Goal: Information Seeking & Learning: Learn about a topic

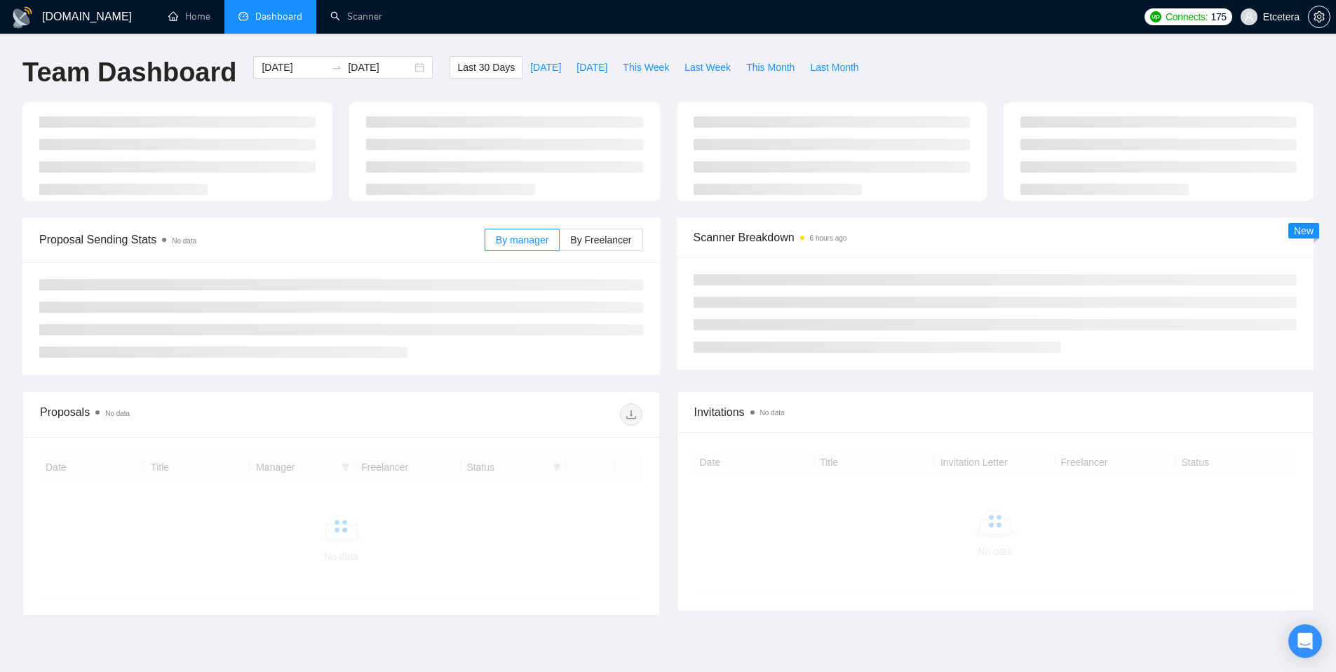
scroll to position [64, 0]
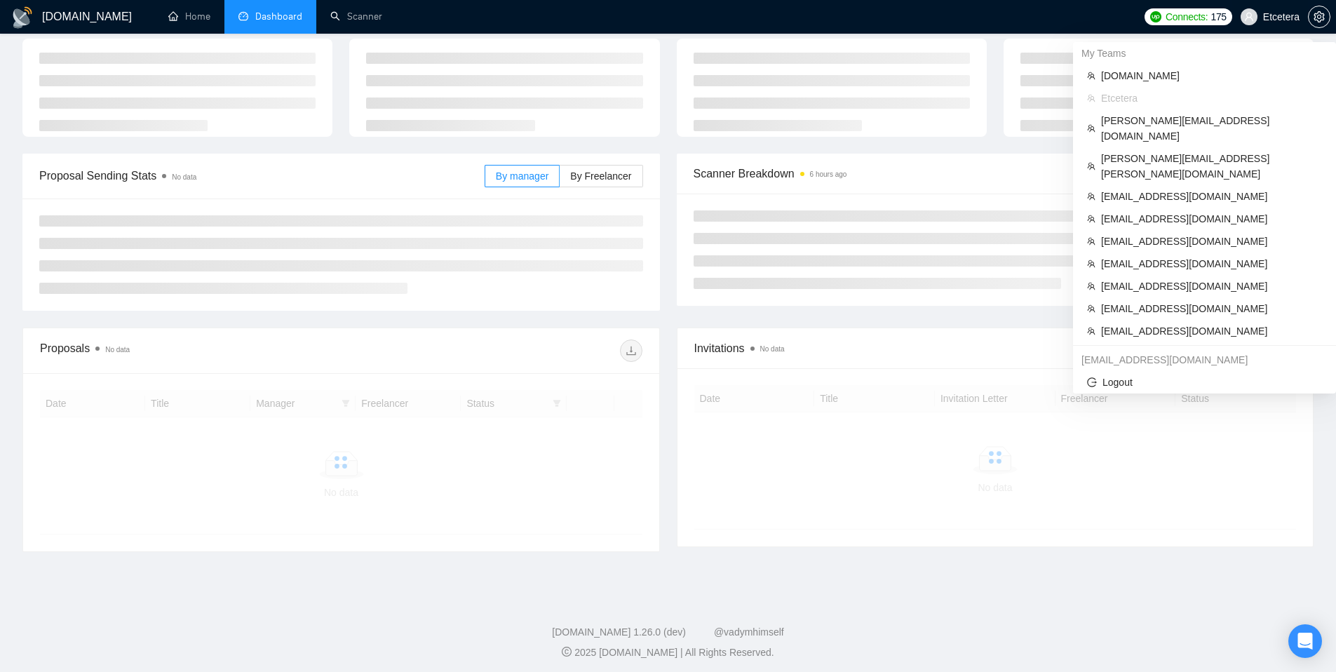
click at [1281, 17] on span "Etcetera" at bounding box center [1281, 17] width 36 height 0
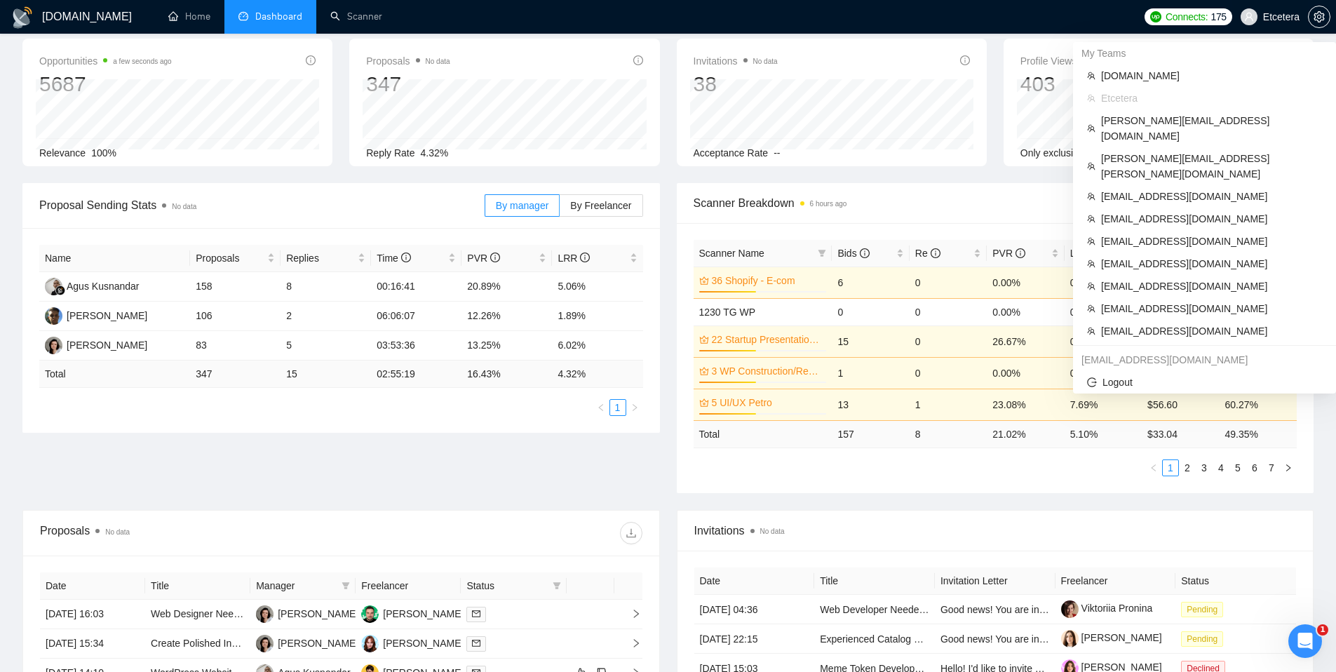
scroll to position [0, 0]
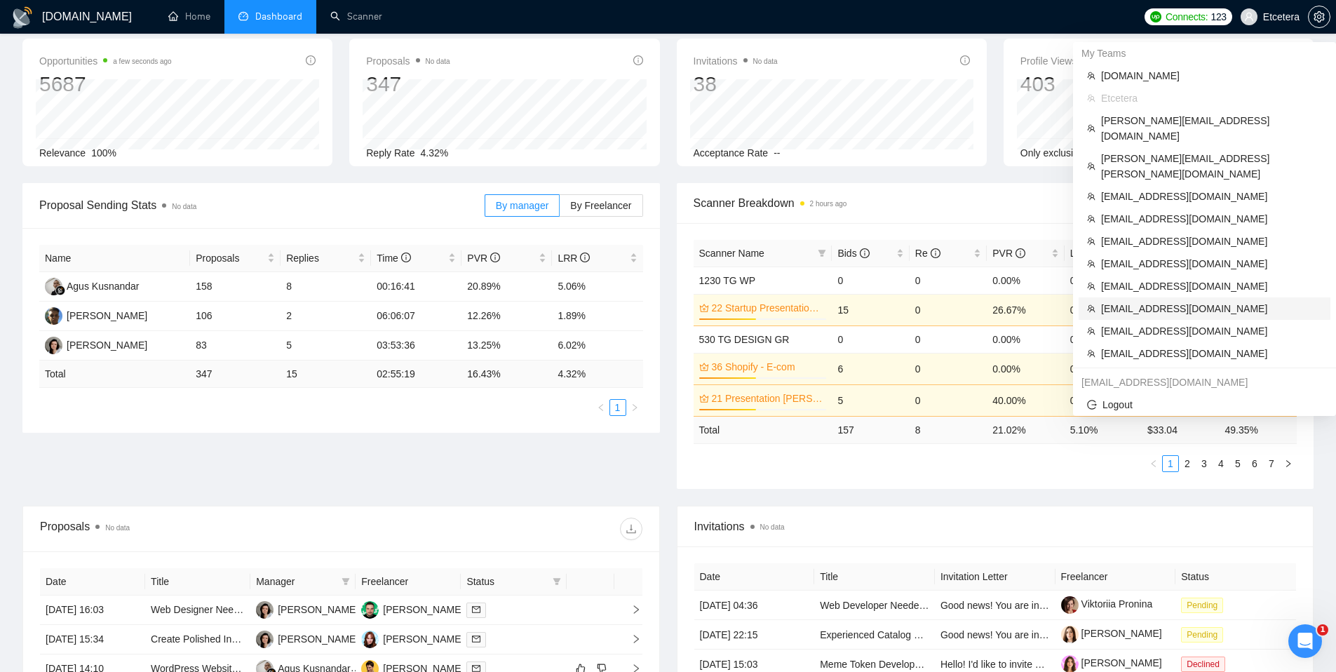
click at [1162, 301] on span "oks@anoda.mobi" at bounding box center [1211, 308] width 221 height 15
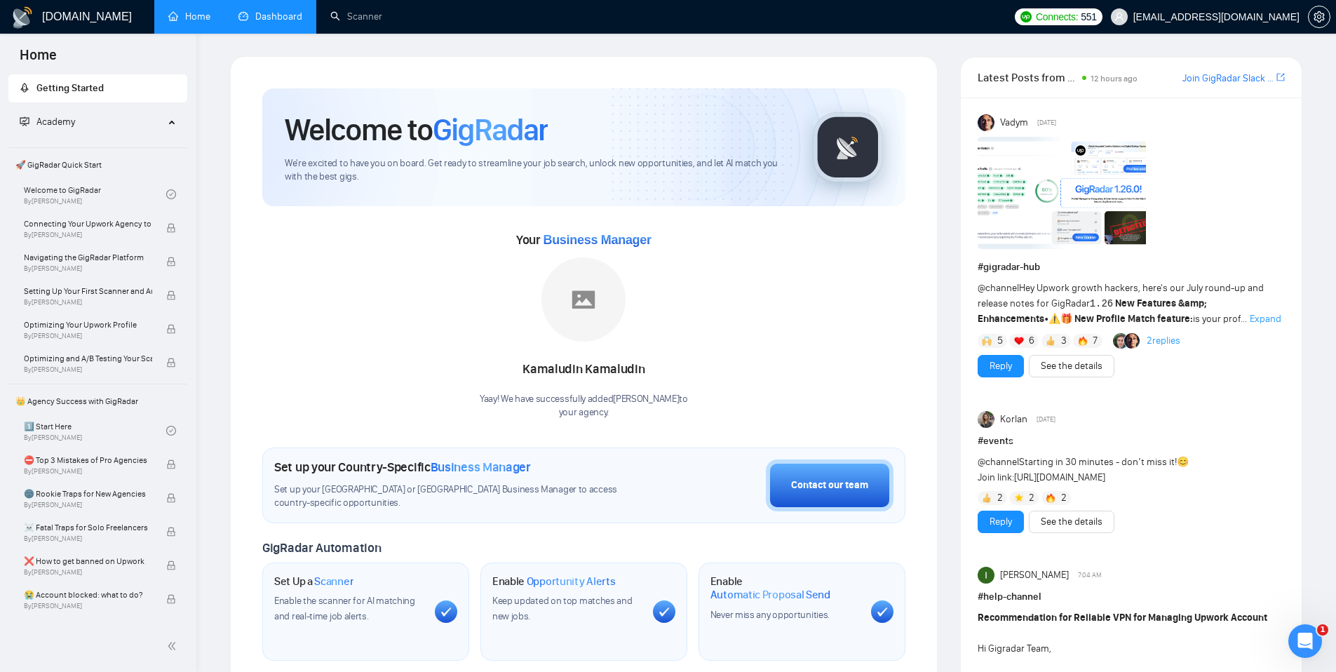
click at [290, 22] on link "Dashboard" at bounding box center [270, 17] width 64 height 12
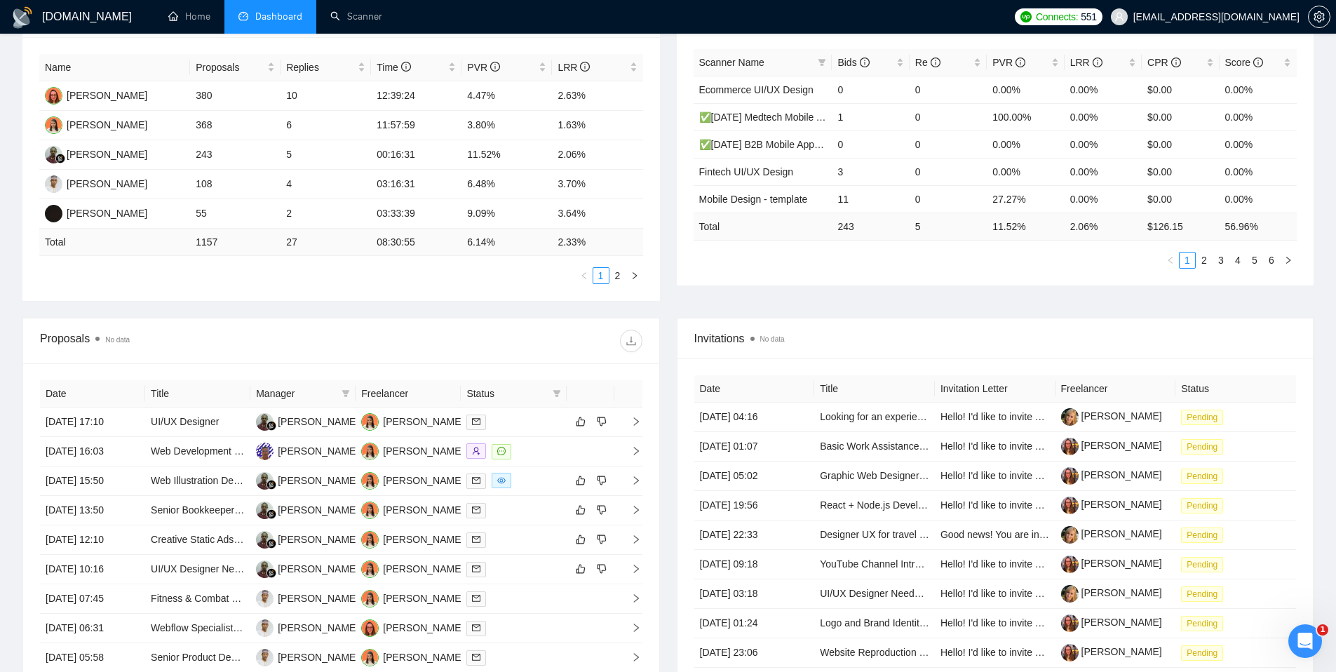
scroll to position [360, 0]
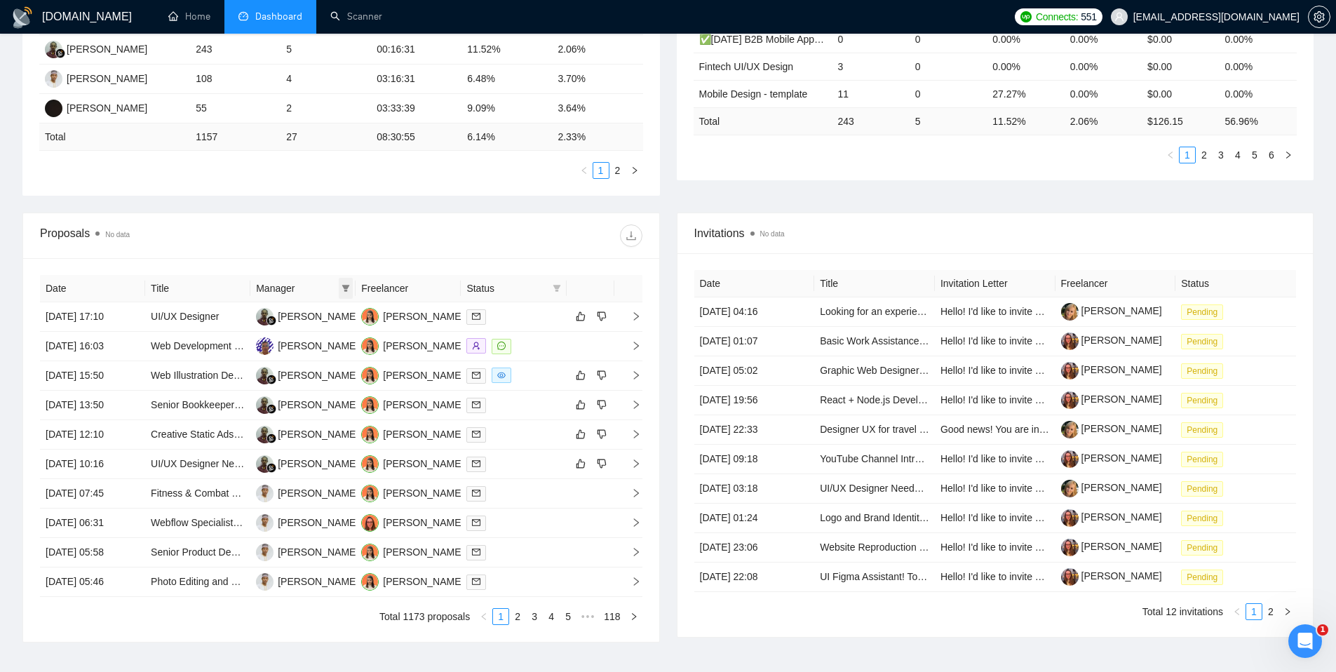
click at [342, 288] on icon "filter" at bounding box center [346, 288] width 8 height 8
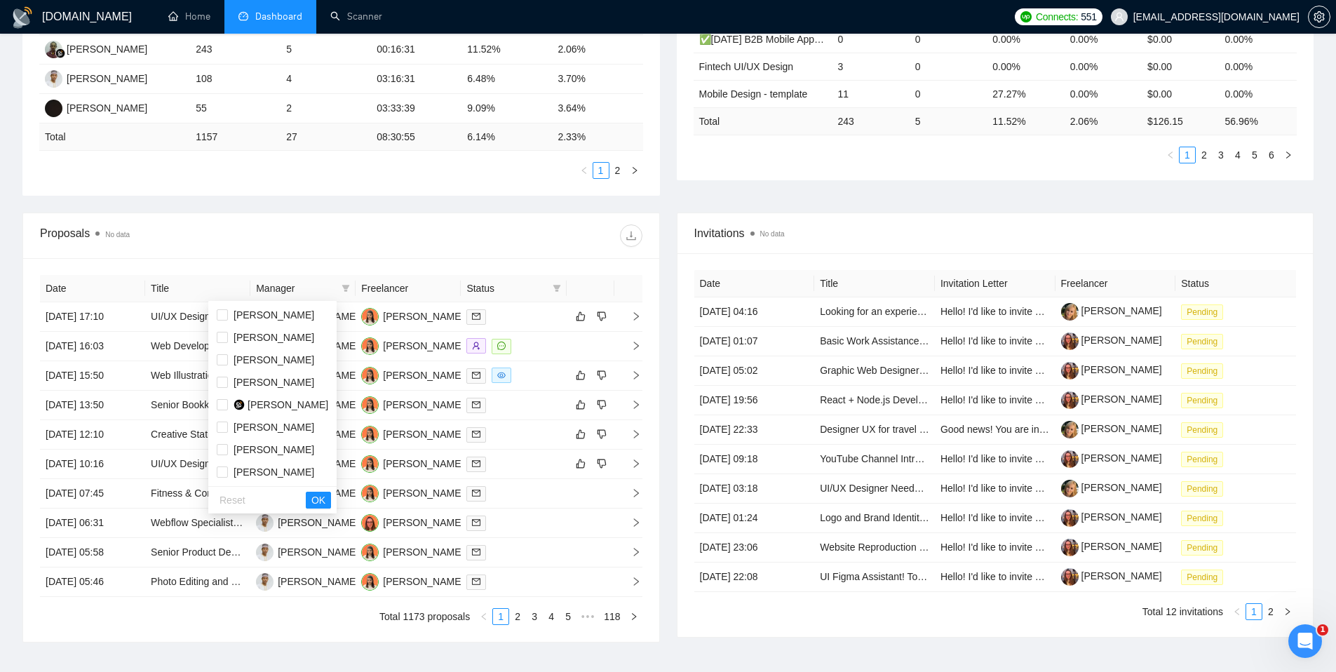
click at [405, 248] on div "Proposals No data" at bounding box center [341, 235] width 602 height 45
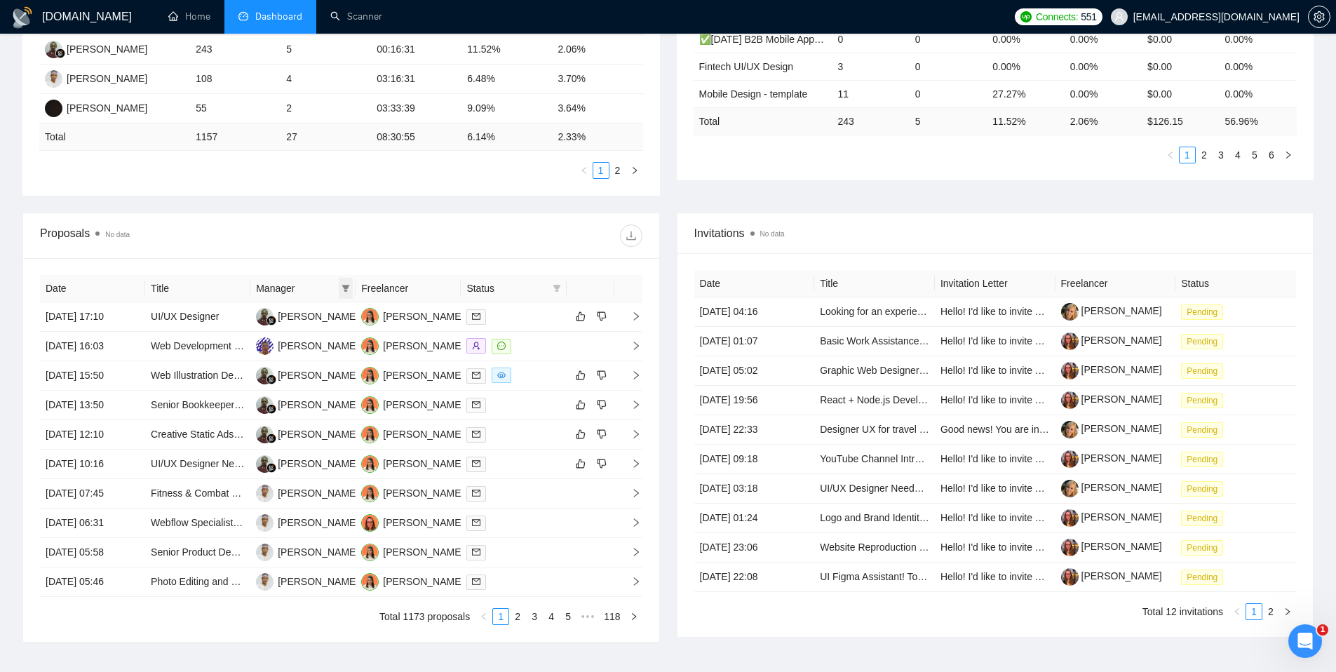
click at [349, 290] on icon "filter" at bounding box center [346, 288] width 8 height 8
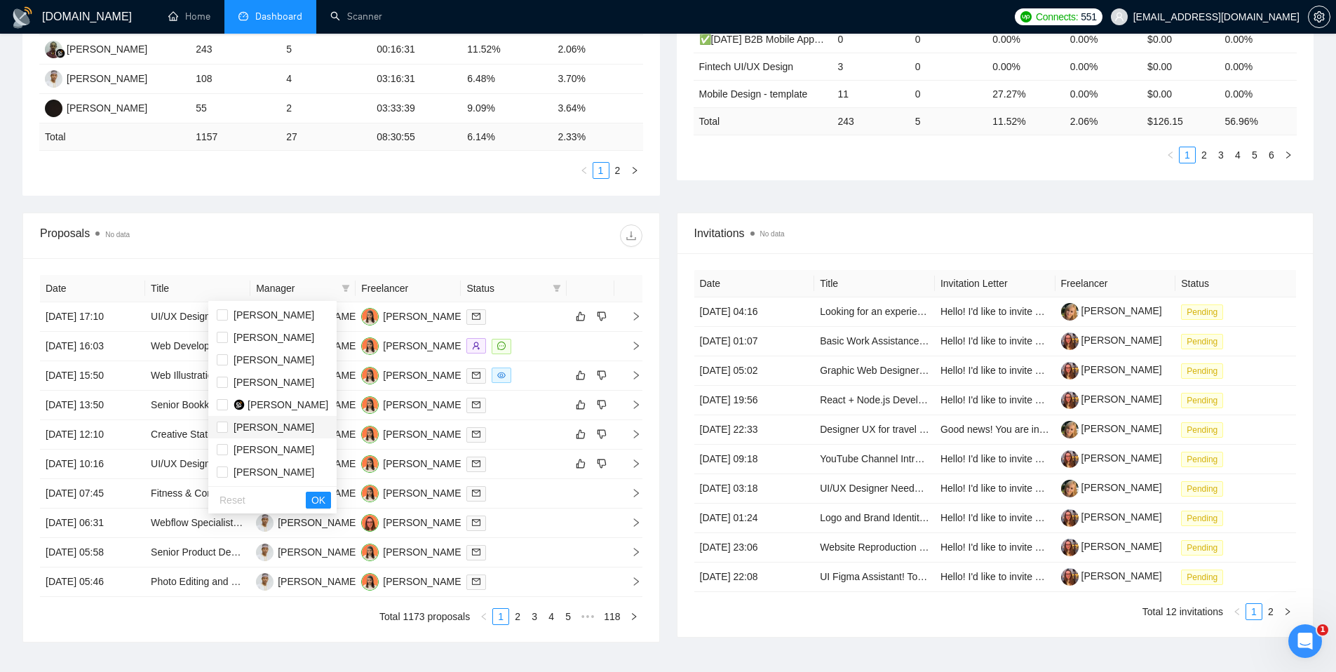
click at [273, 431] on span "Alina Tsykhotska" at bounding box center [274, 427] width 81 height 11
checkbox input "true"
drag, startPoint x: 330, startPoint y: 495, endPoint x: 341, endPoint y: 478, distance: 20.8
click at [325, 495] on span "OK" at bounding box center [318, 499] width 14 height 15
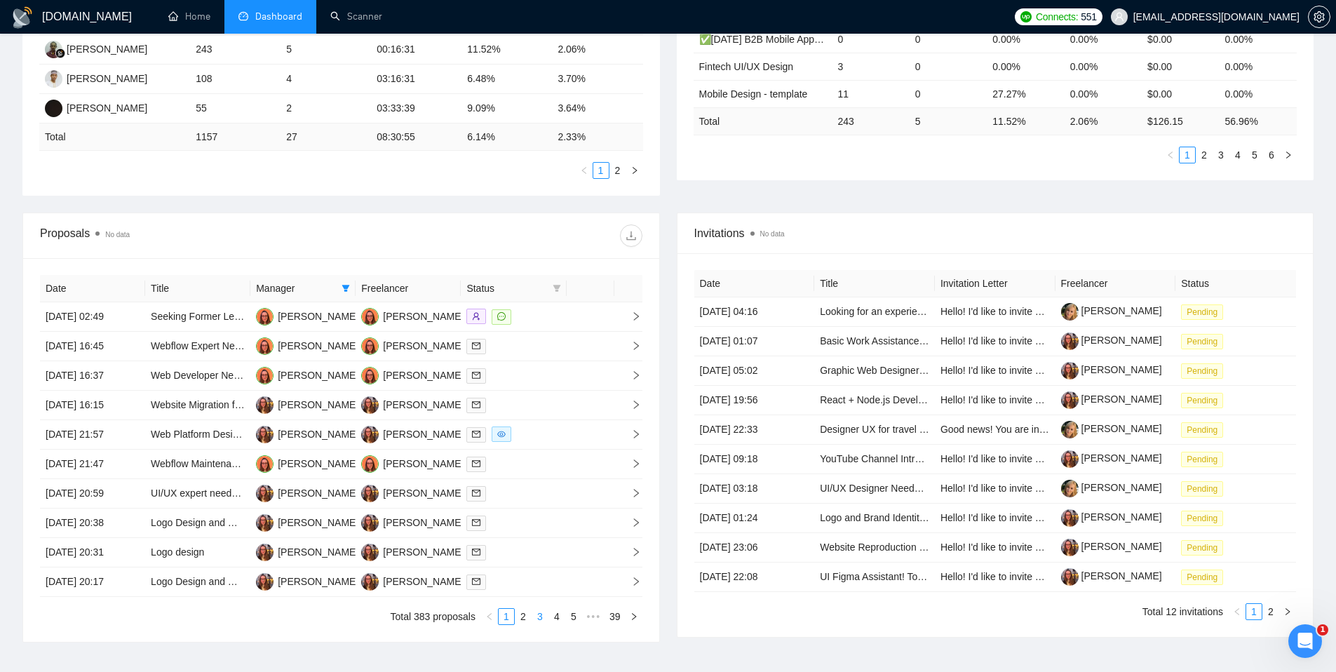
click at [524, 617] on link "2" at bounding box center [523, 616] width 15 height 15
click at [541, 617] on link "3" at bounding box center [539, 616] width 15 height 15
click at [555, 619] on link "4" at bounding box center [556, 616] width 15 height 15
click at [558, 617] on link "5" at bounding box center [556, 616] width 15 height 15
click at [543, 407] on div at bounding box center [513, 405] width 94 height 16
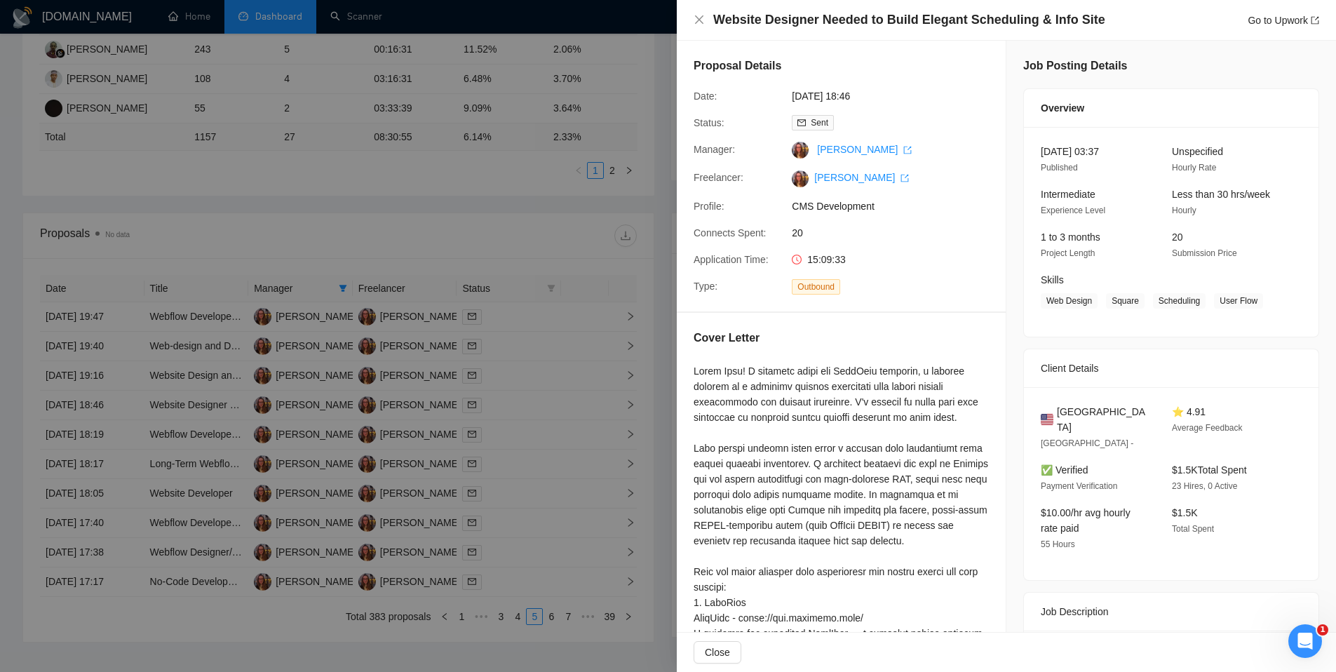
click at [537, 364] on div at bounding box center [668, 336] width 1336 height 672
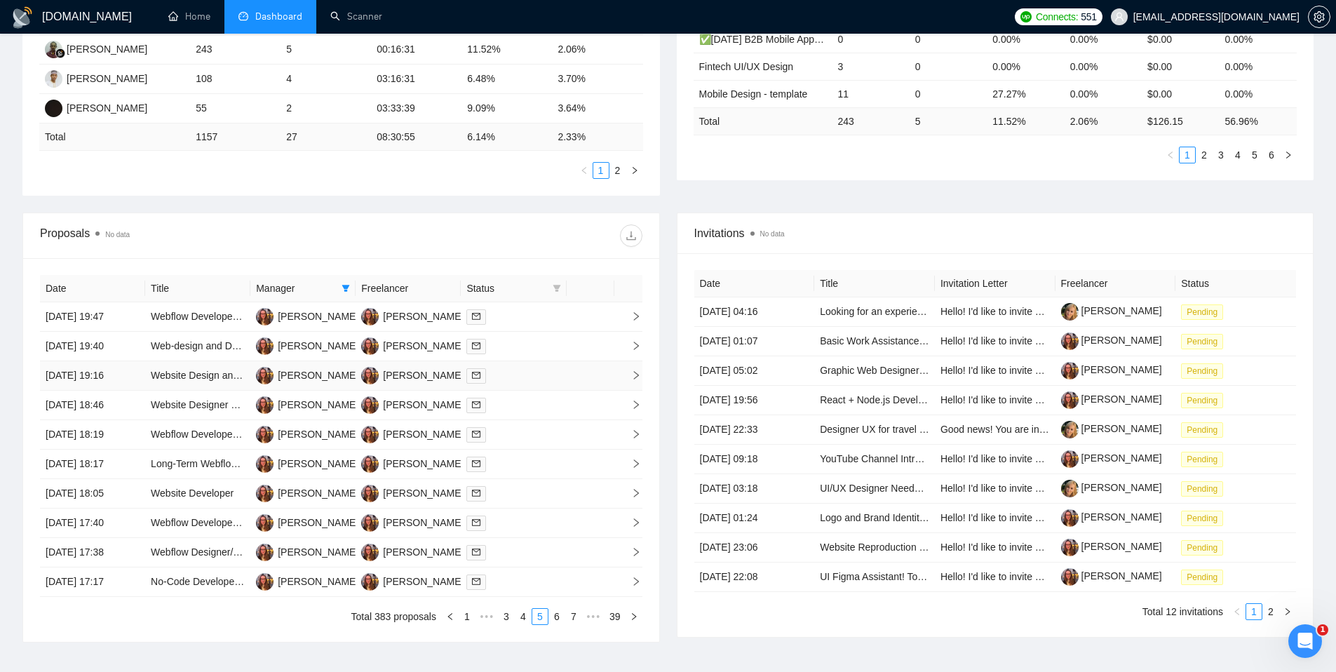
click at [537, 369] on div at bounding box center [513, 376] width 94 height 16
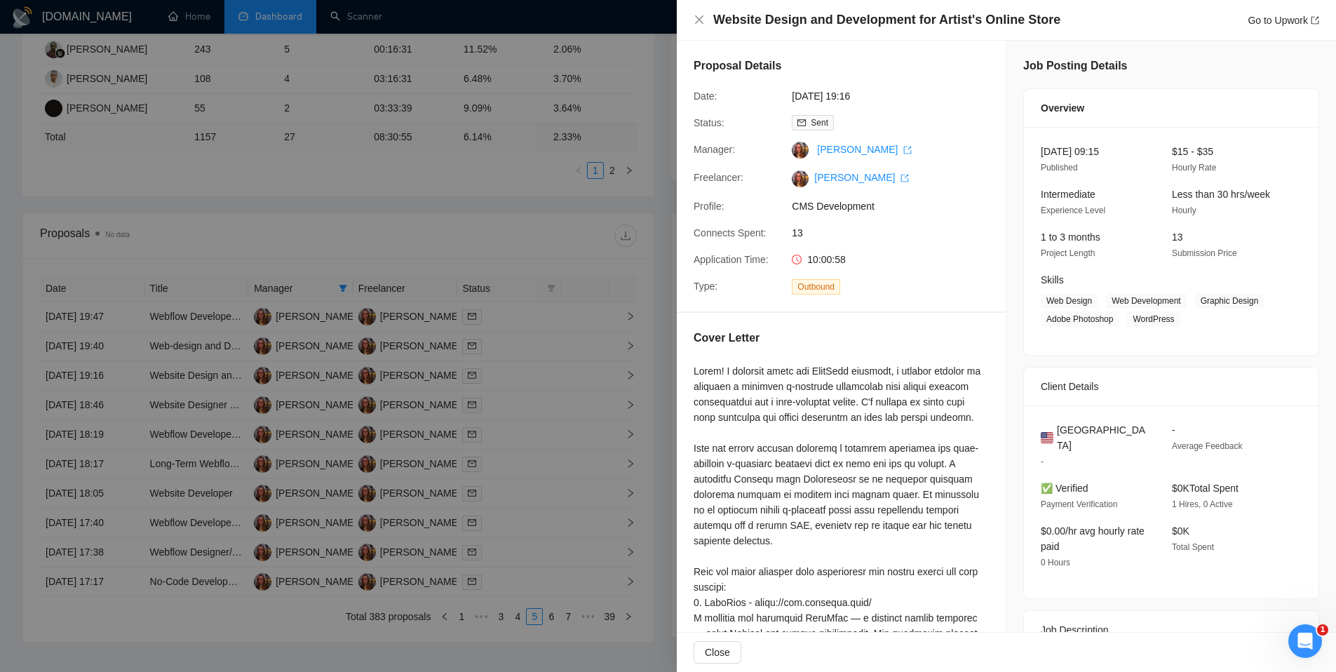
click at [537, 369] on div at bounding box center [668, 336] width 1336 height 672
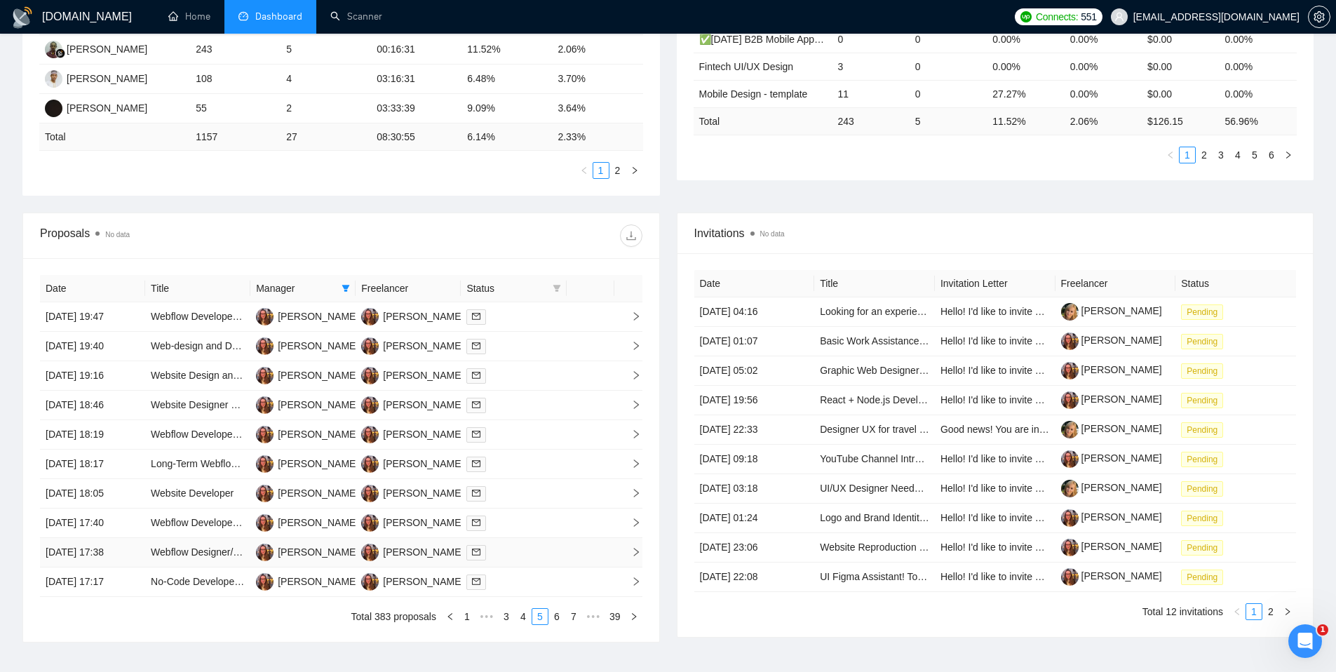
click at [542, 555] on div at bounding box center [513, 552] width 94 height 16
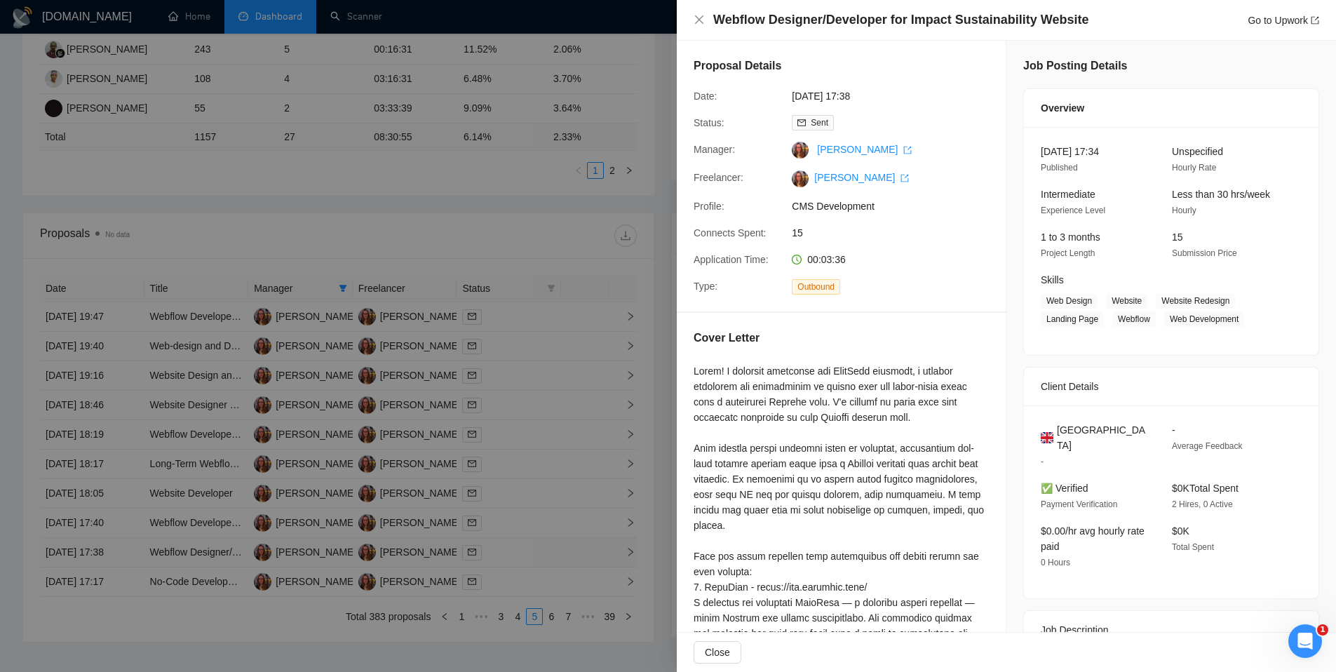
click at [542, 555] on div at bounding box center [668, 336] width 1336 height 672
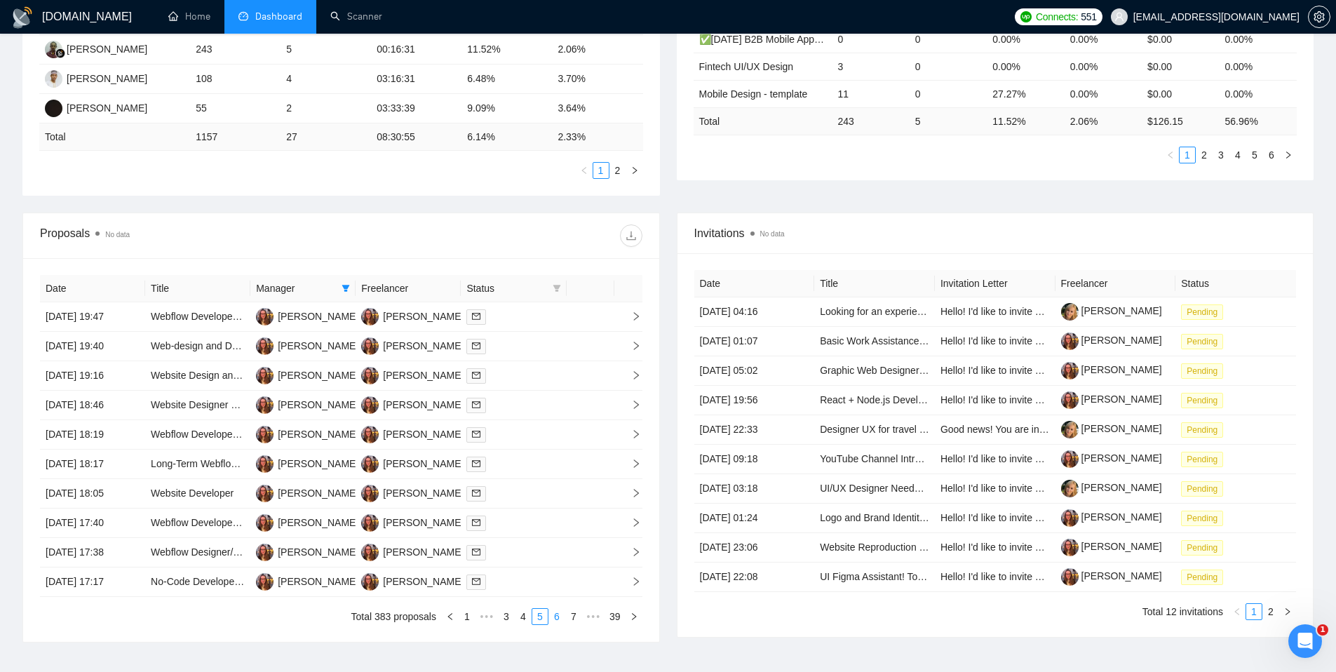
click at [558, 619] on link "6" at bounding box center [556, 616] width 15 height 15
click at [551, 382] on div at bounding box center [513, 376] width 94 height 16
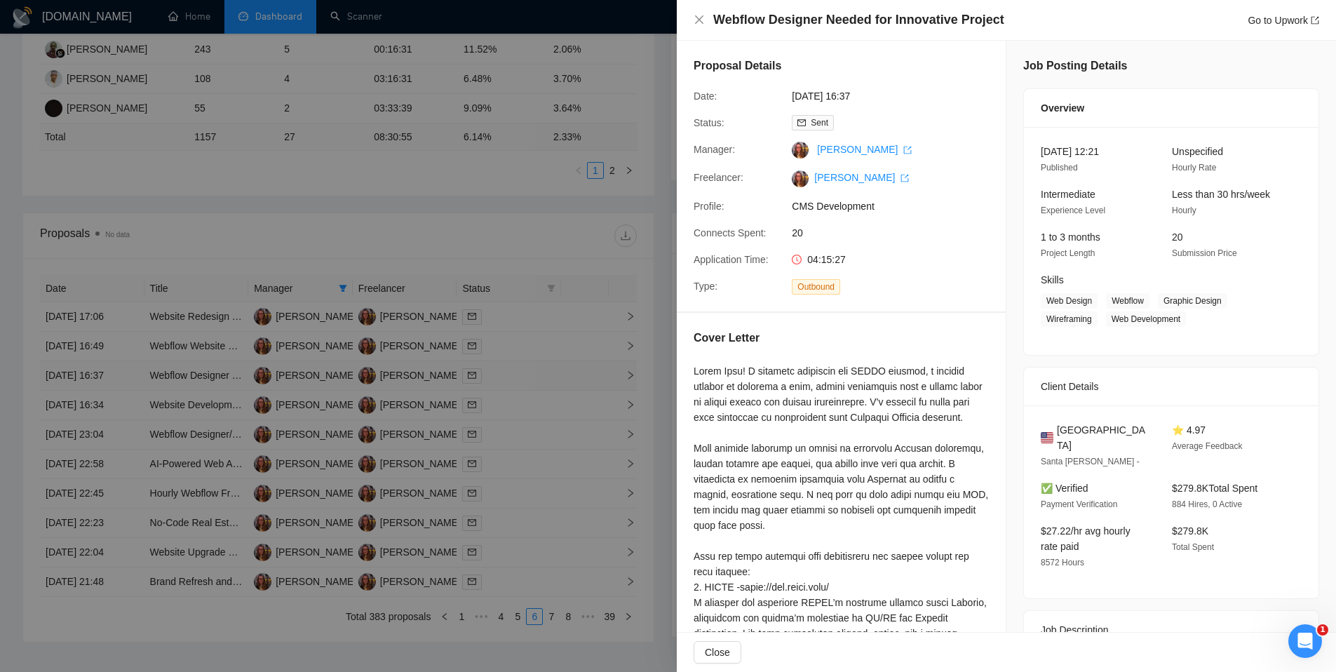
click at [551, 382] on div at bounding box center [668, 336] width 1336 height 672
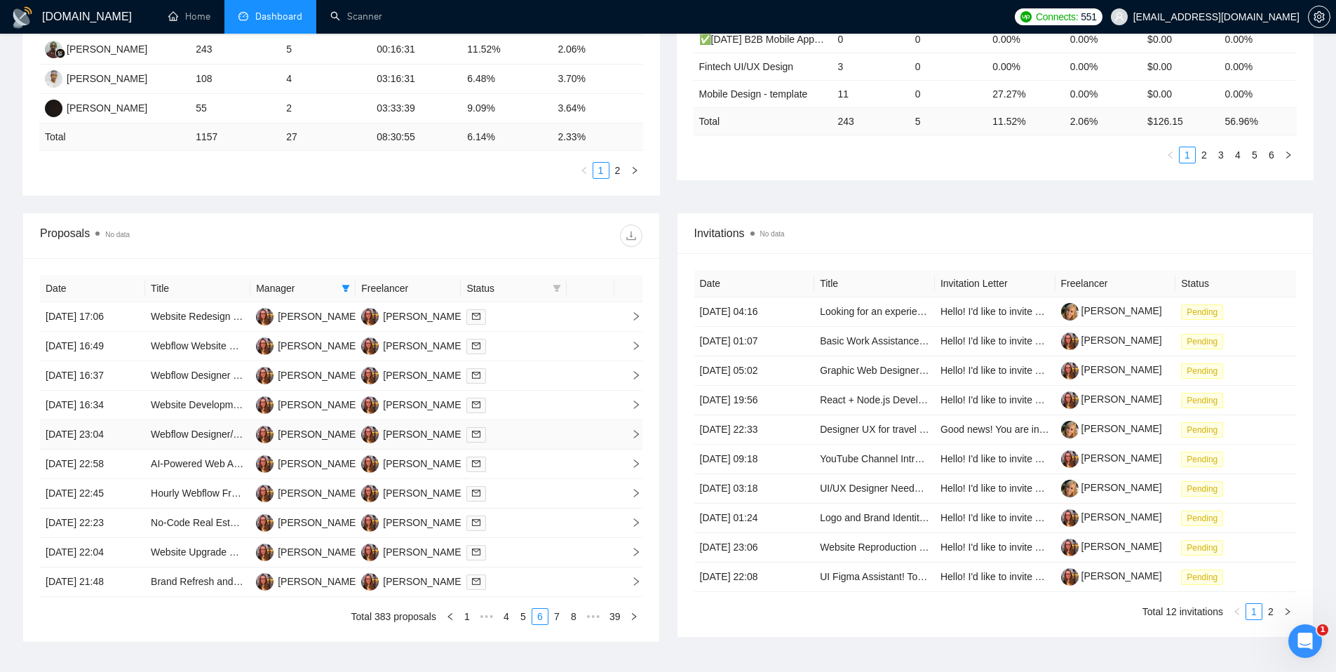
click at [553, 436] on div at bounding box center [513, 434] width 94 height 16
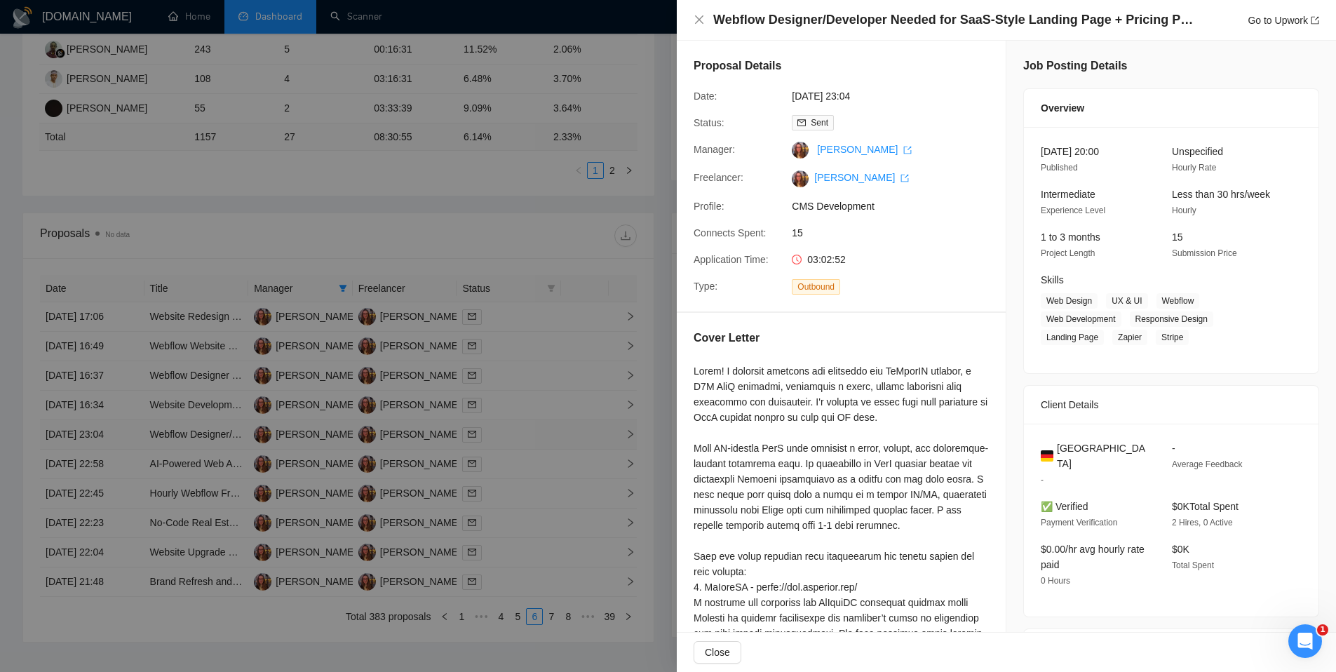
click at [553, 436] on div at bounding box center [668, 336] width 1336 height 672
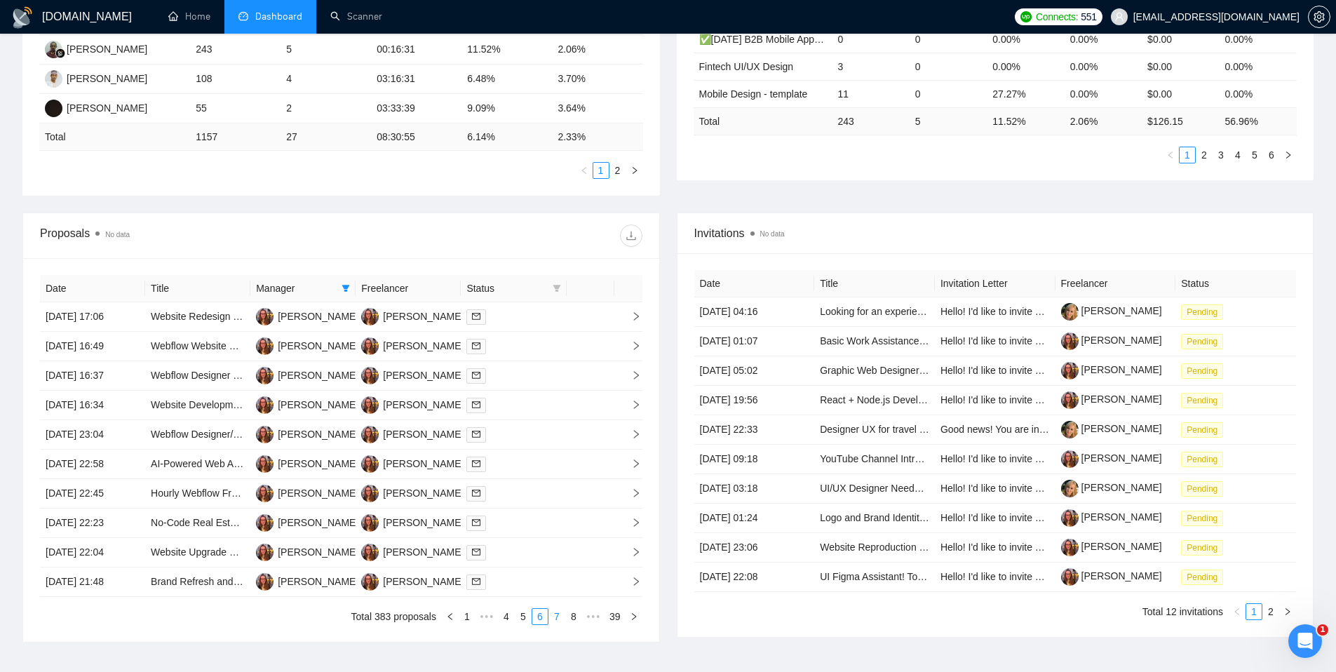
click at [559, 612] on link "7" at bounding box center [556, 616] width 15 height 15
click at [565, 379] on td at bounding box center [513, 375] width 105 height 29
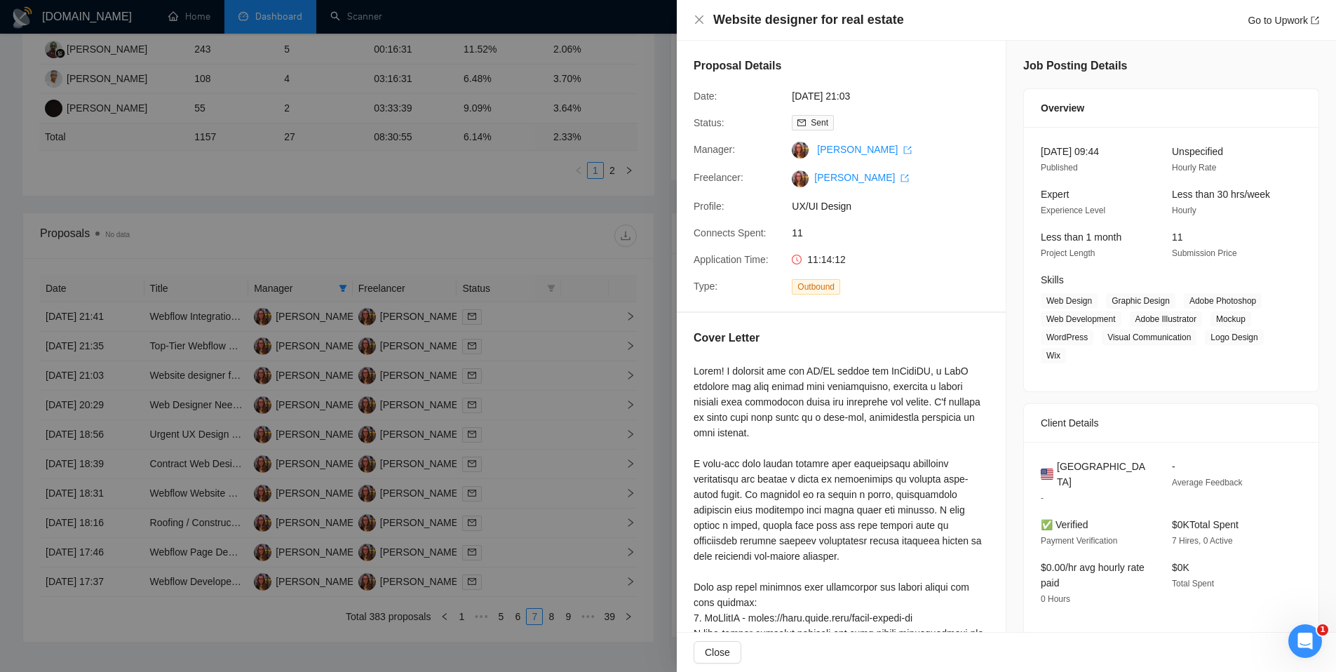
click at [686, 15] on div "Website designer for real estate Go to Upwork" at bounding box center [1006, 20] width 659 height 41
click at [701, 20] on icon "close" at bounding box center [699, 19] width 11 height 11
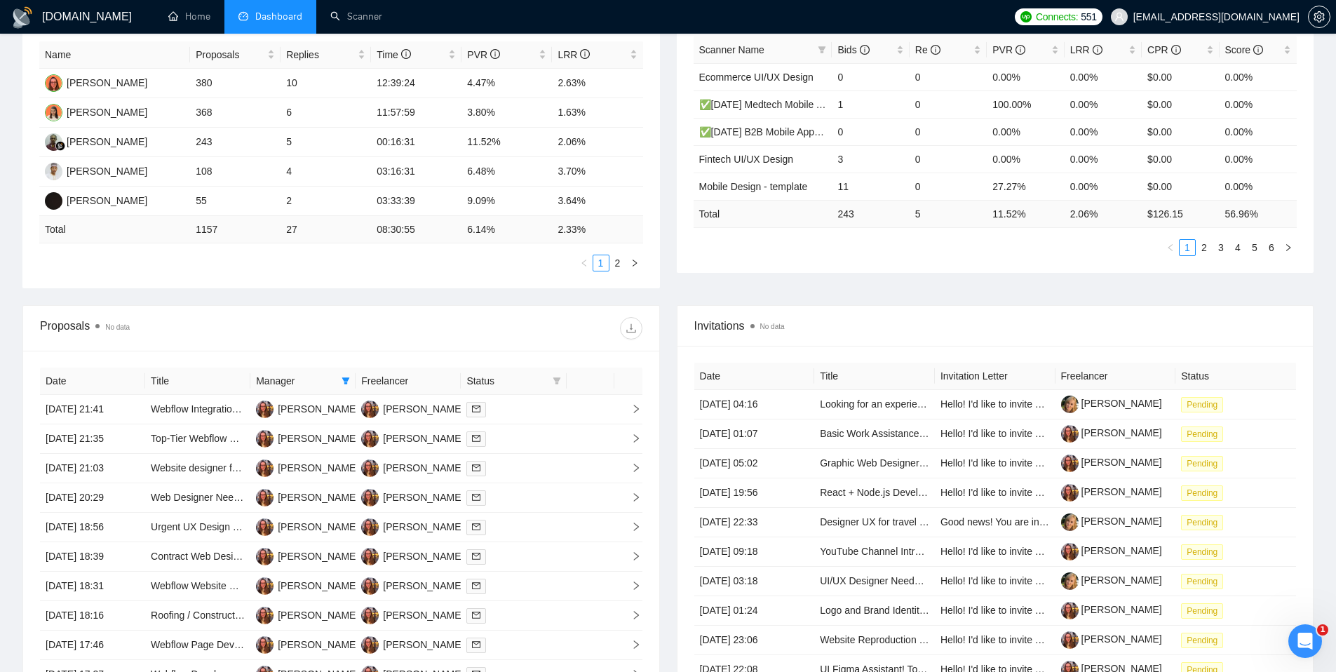
scroll to position [248, 0]
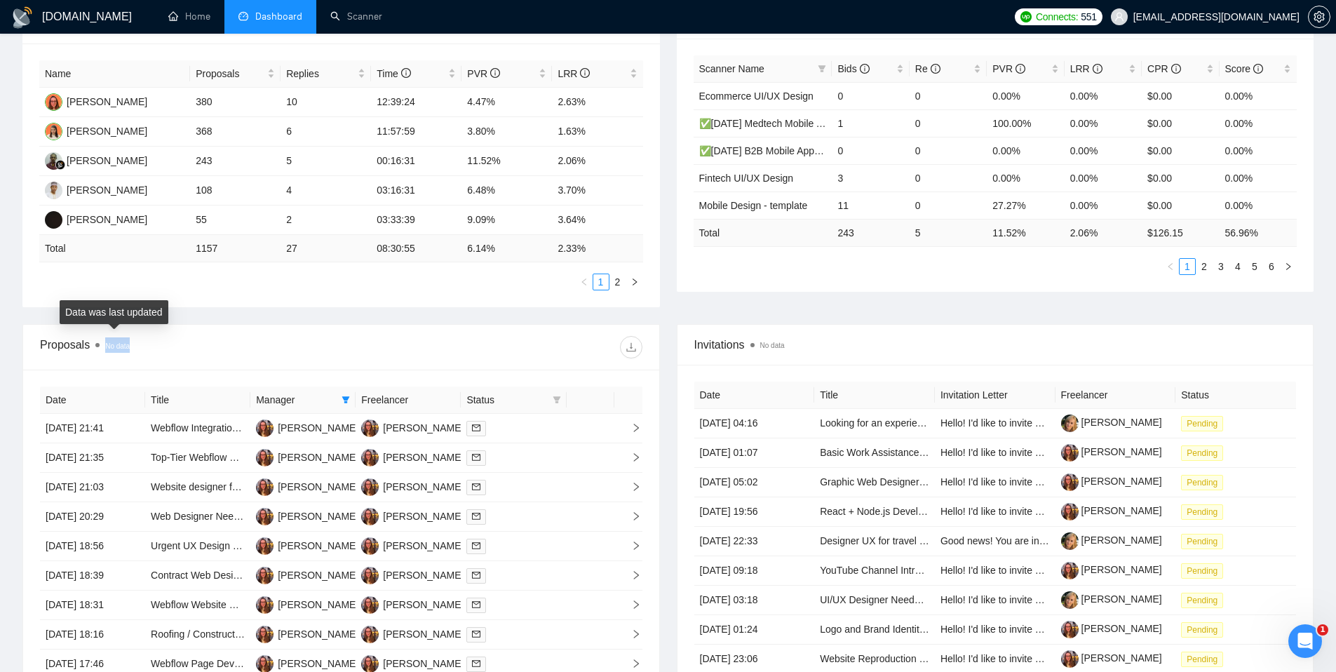
drag, startPoint x: 208, startPoint y: 353, endPoint x: 97, endPoint y: 344, distance: 111.3
click at [97, 344] on div "Proposals No data" at bounding box center [190, 347] width 301 height 22
